Goal: Task Accomplishment & Management: Manage account settings

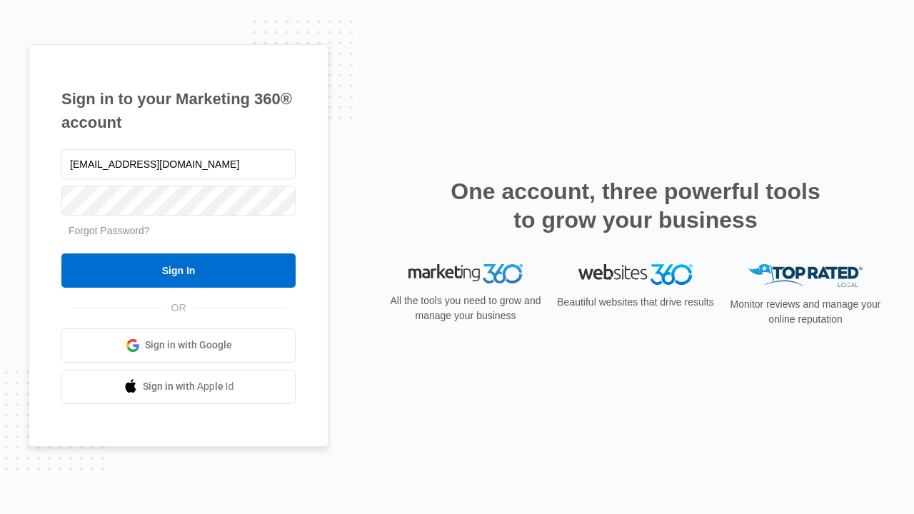
type input "dankie614@gmail.com"
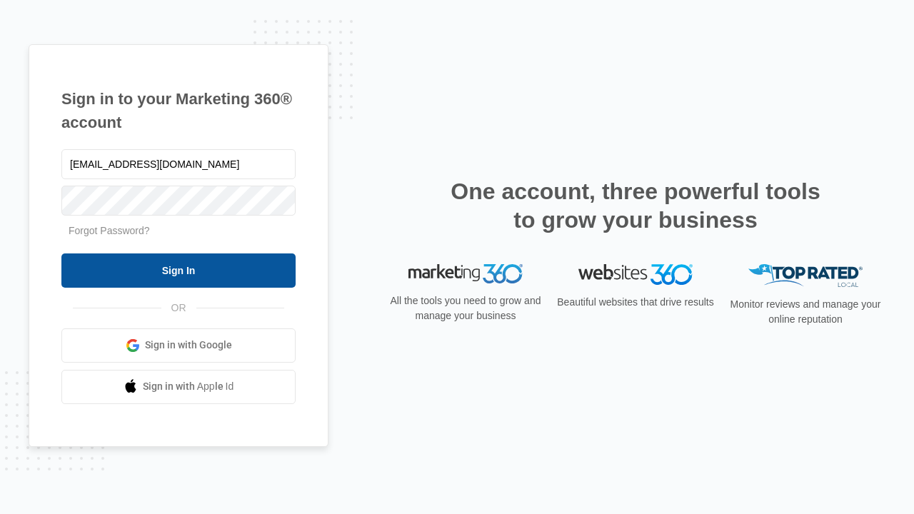
click at [179, 270] on input "Sign In" at bounding box center [178, 271] width 234 height 34
